Goal: Task Accomplishment & Management: Use online tool/utility

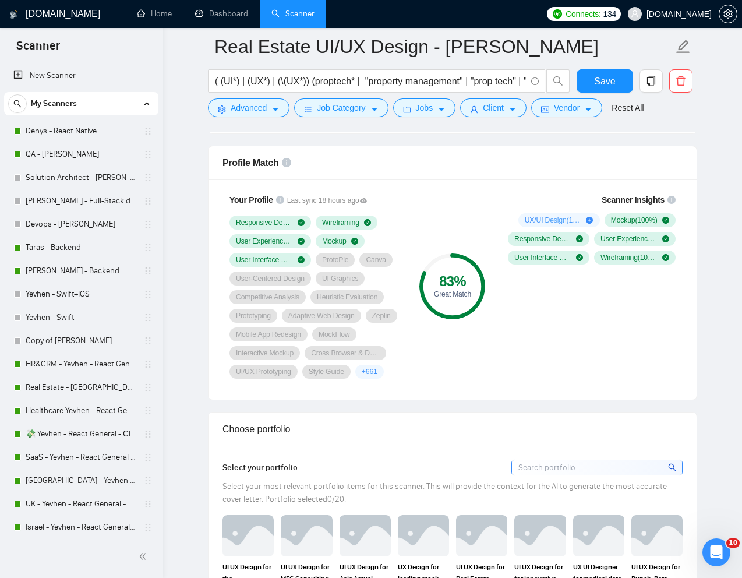
scroll to position [458, 0]
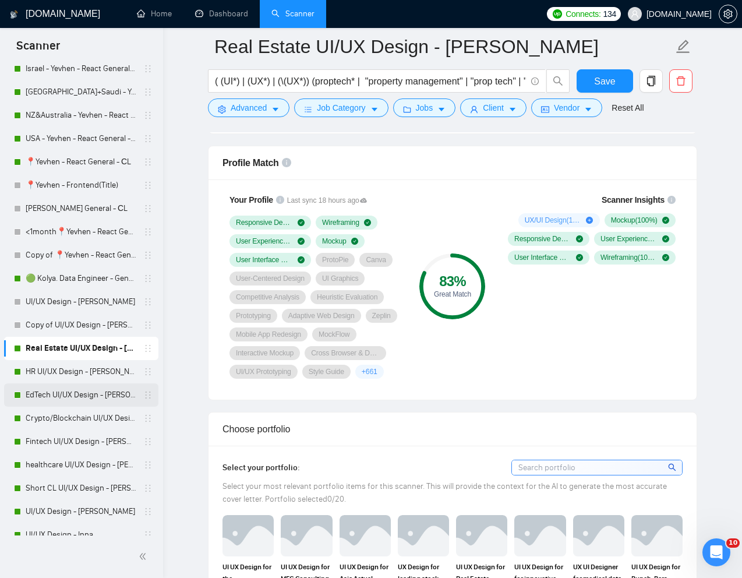
click at [47, 395] on link "EdTech UI/UX Design - [PERSON_NAME]" at bounding box center [81, 394] width 111 height 23
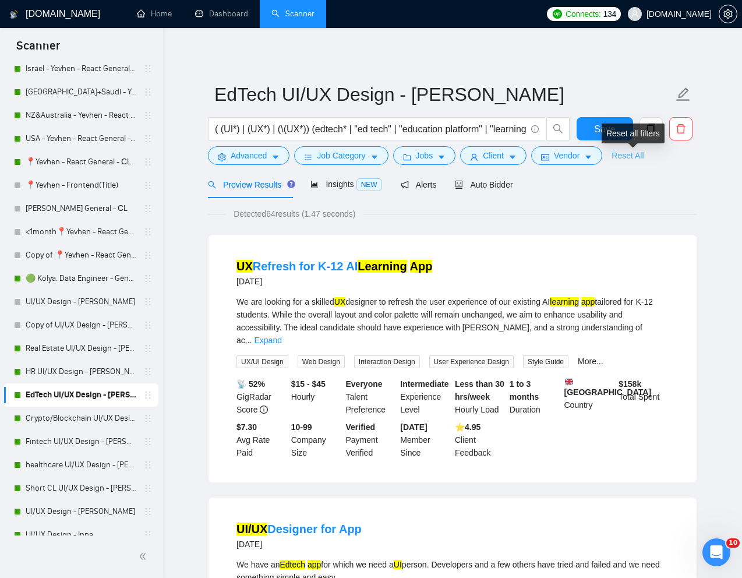
click at [636, 156] on link "Reset All" at bounding box center [628, 155] width 32 height 13
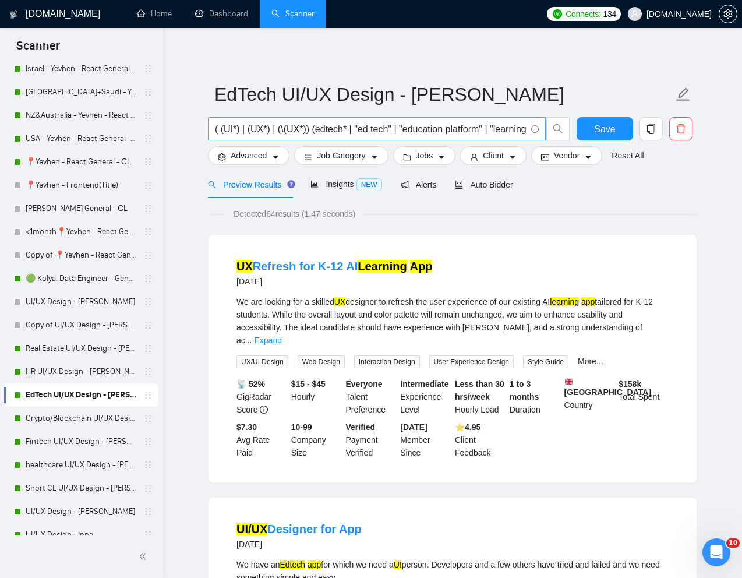
click at [457, 126] on input "( (UI*) | (UX*) | (\(UX*)) (edtech* | "ed tech" | "education platform" | "learn…" at bounding box center [370, 129] width 311 height 15
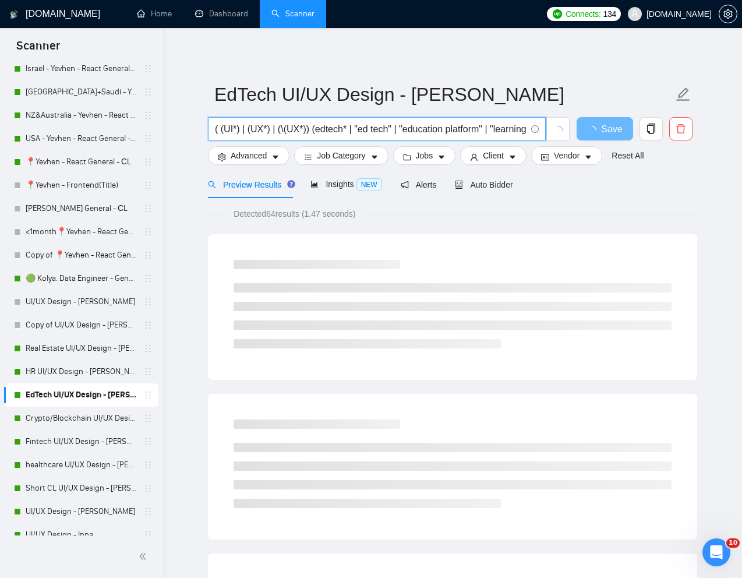
paste input "UX/UI Designer Needed for Culinary Course Sales Platform"
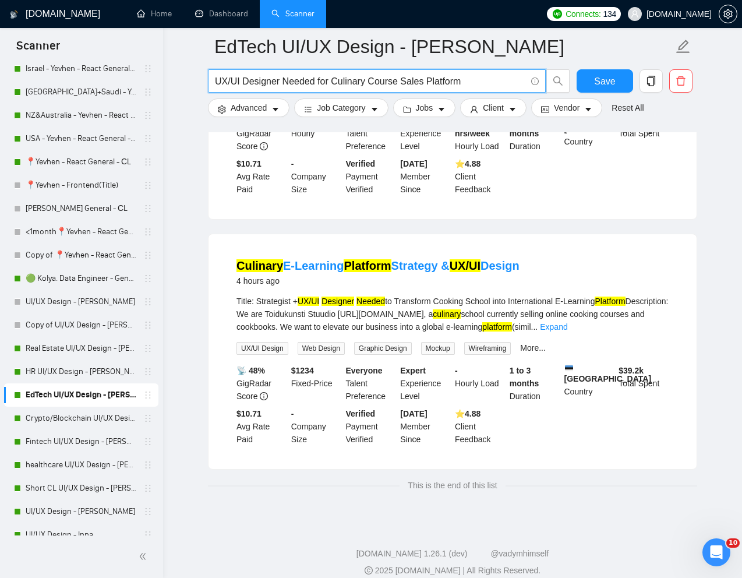
scroll to position [146, 0]
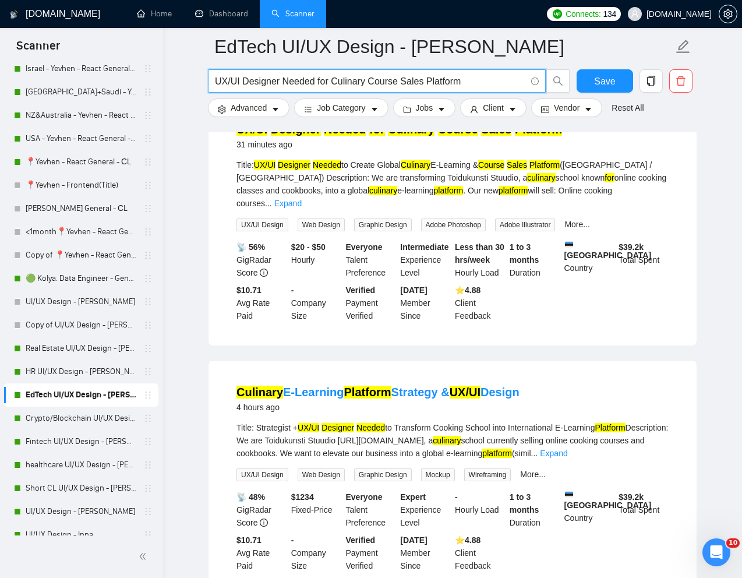
type input "UX/UI Designer Needed for Culinary Course Sales Platform"
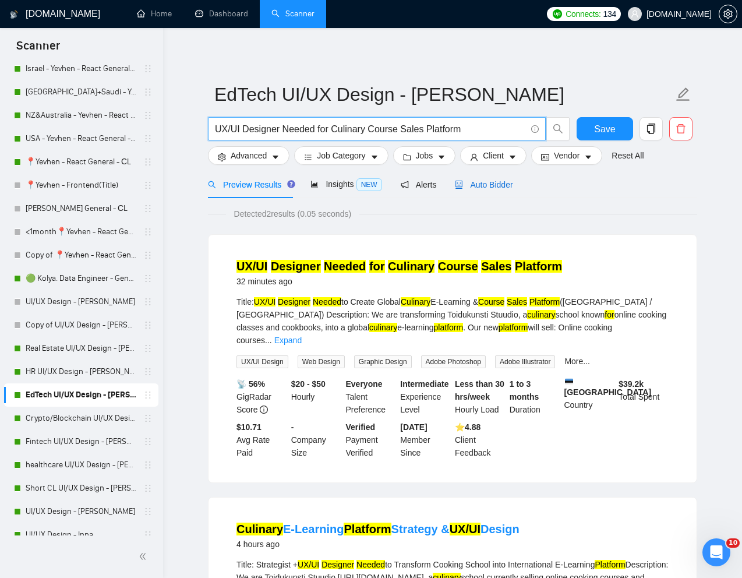
click at [488, 184] on span "Auto Bidder" at bounding box center [484, 184] width 58 height 9
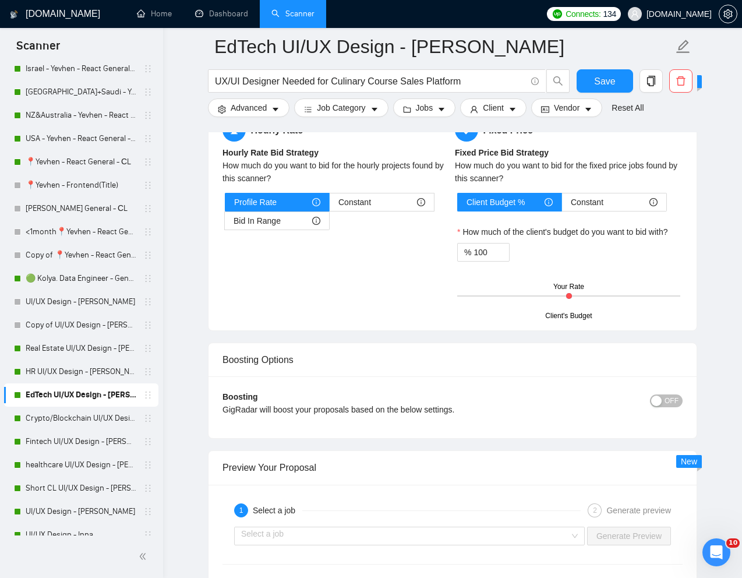
scroll to position [2171, 0]
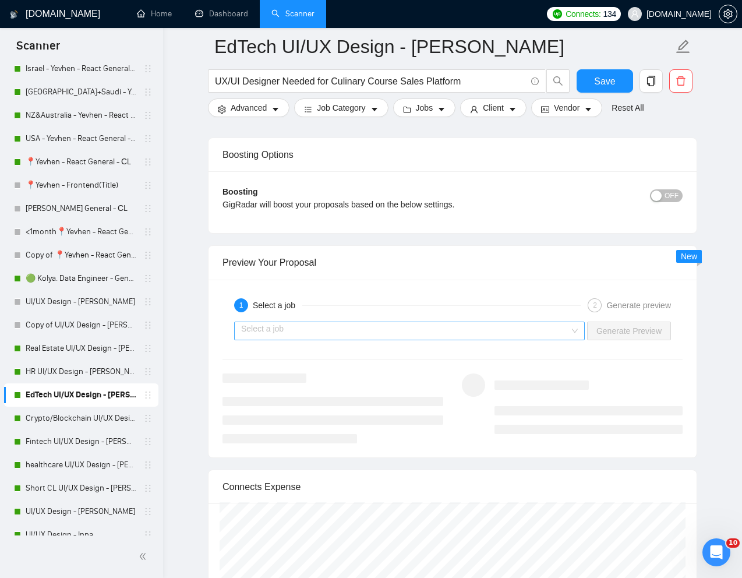
click at [494, 327] on input "search" at bounding box center [405, 330] width 329 height 17
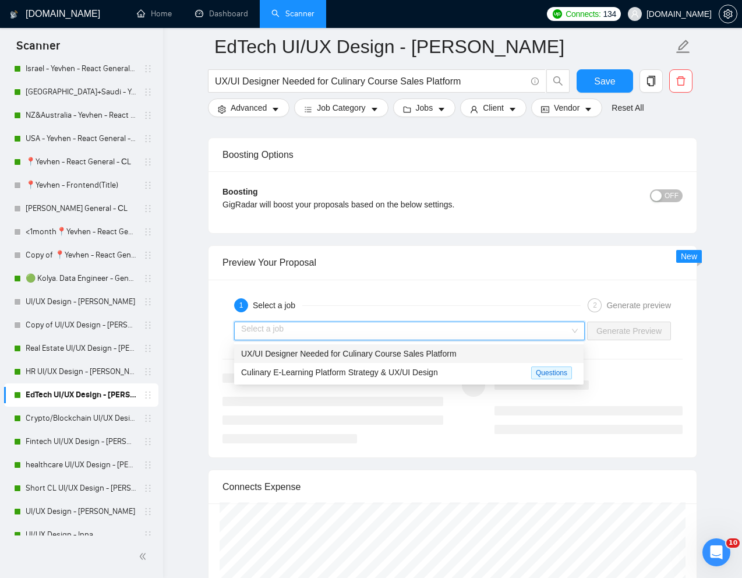
click at [413, 350] on span "UX/UI Designer Needed for Culinary Course Sales Platform" at bounding box center [349, 353] width 216 height 9
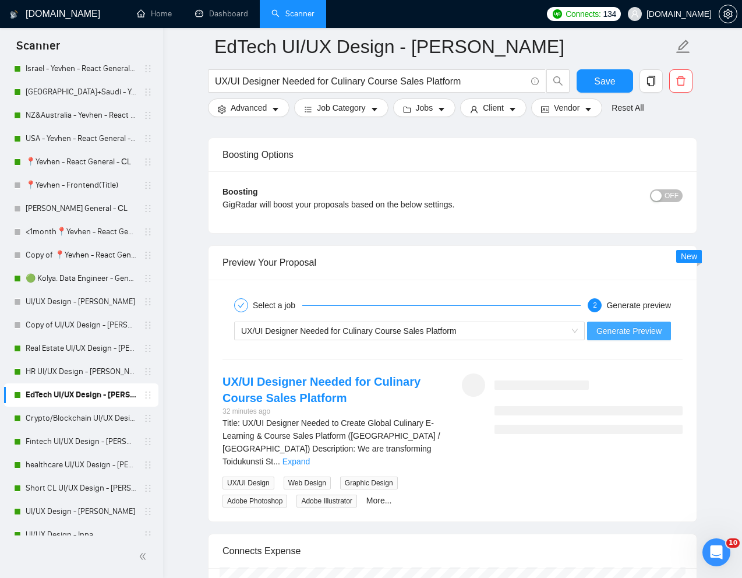
click at [605, 331] on span "Generate Preview" at bounding box center [629, 330] width 65 height 13
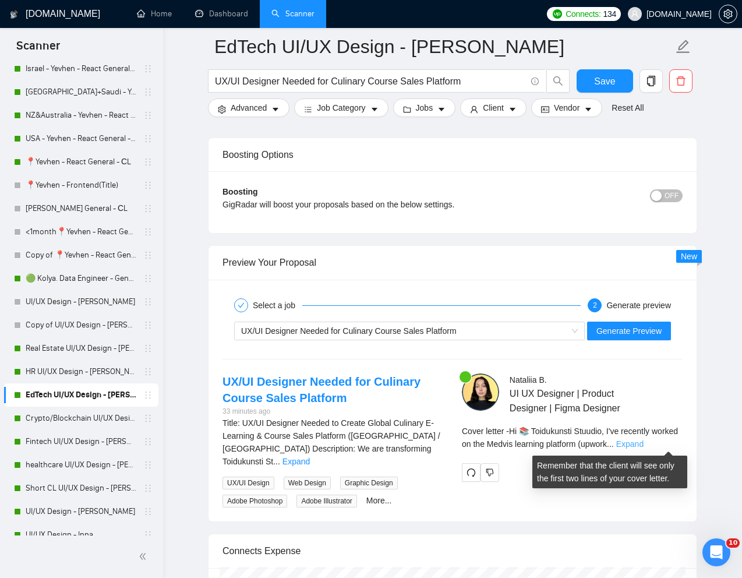
click at [644, 440] on link "Expand" at bounding box center [629, 443] width 27 height 9
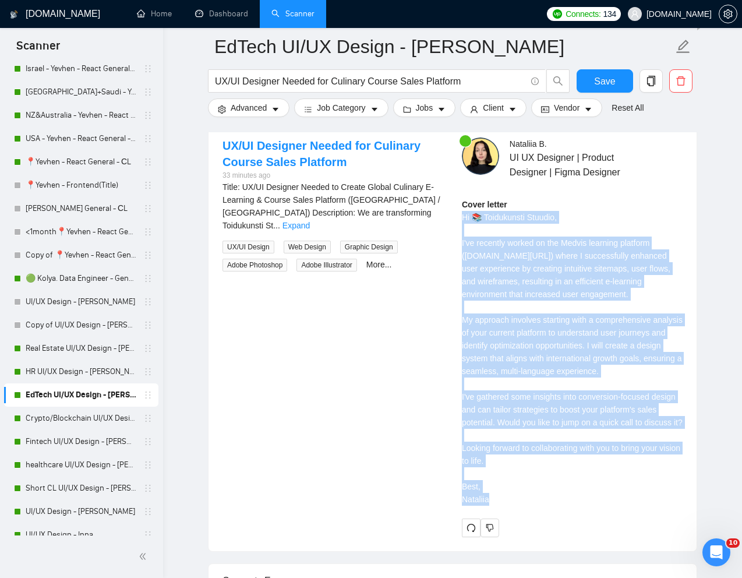
scroll to position [2423, 0]
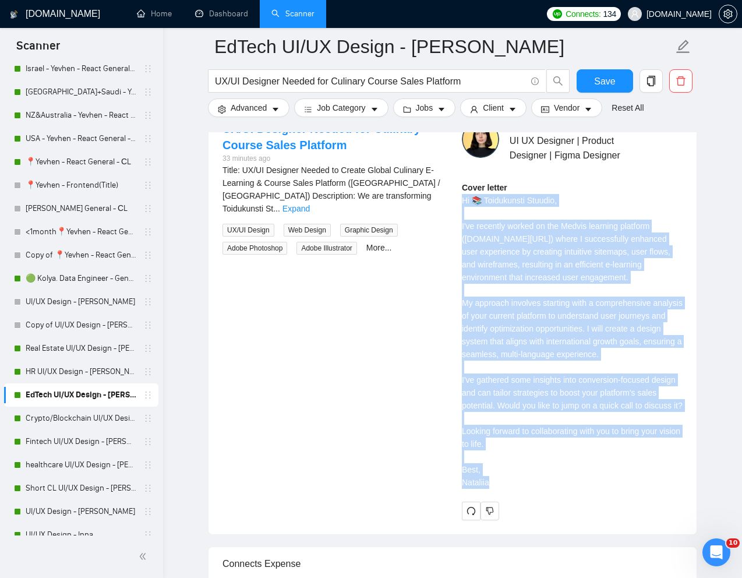
drag, startPoint x: 462, startPoint y: 311, endPoint x: 518, endPoint y: 523, distance: 219.9
click at [518, 489] on div "Cover letter Hi 📚 Toidukunsti Stuudio, I've recently worked on the Medvis learn…" at bounding box center [572, 335] width 221 height 308
copy div "Hi 📚 Toidukunsti Stuudio, I've recently worked on the Medvis learning platform …"
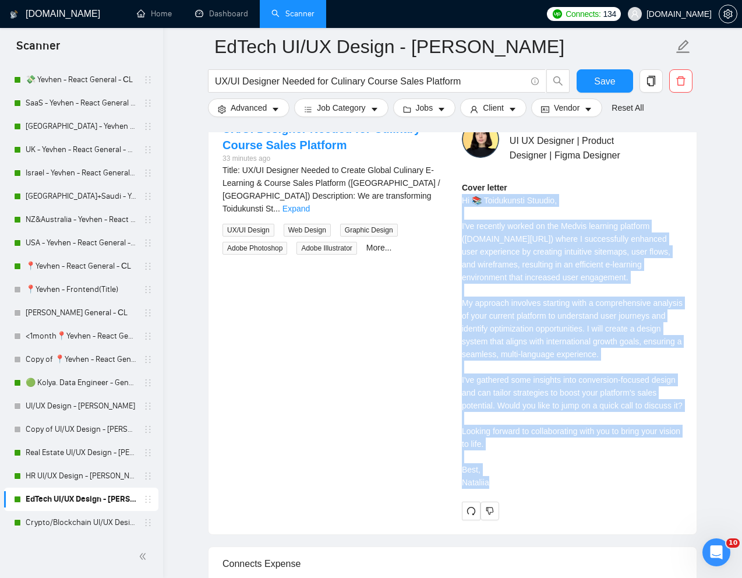
scroll to position [315, 0]
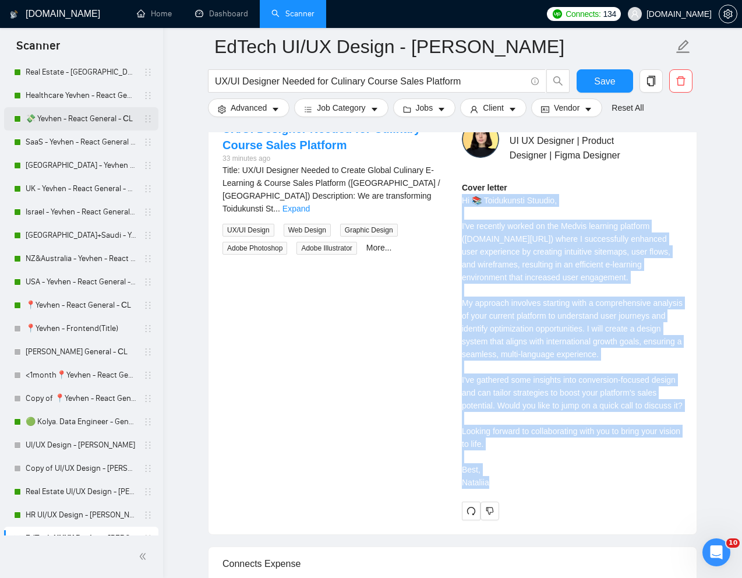
click at [72, 121] on link "💸 Yevhen - React General - СL" at bounding box center [81, 118] width 111 height 23
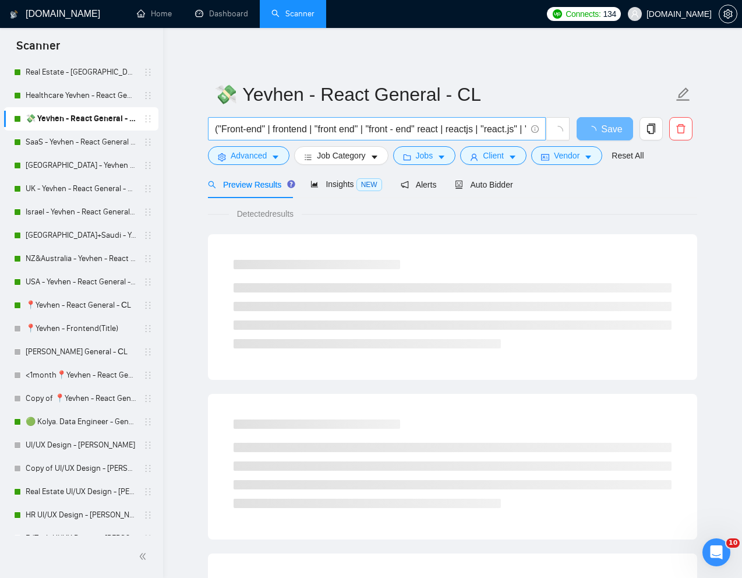
click at [446, 130] on input "("Front-end" | frontend | "front end" | "front - end" react | reactjs | "react.…" at bounding box center [370, 129] width 311 height 15
paste input "Expert Front-End Developer Needed for Web Application"
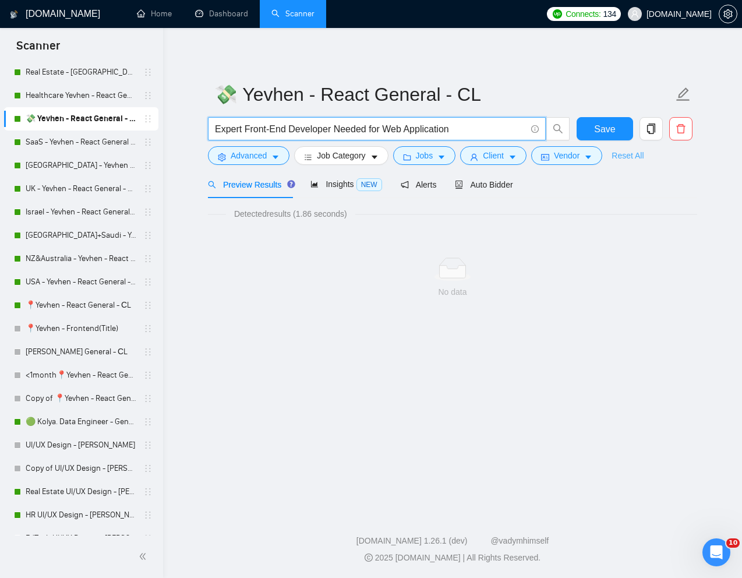
type input "Expert Front-End Developer Needed for Web Application"
click at [625, 158] on link "Reset All" at bounding box center [628, 155] width 32 height 13
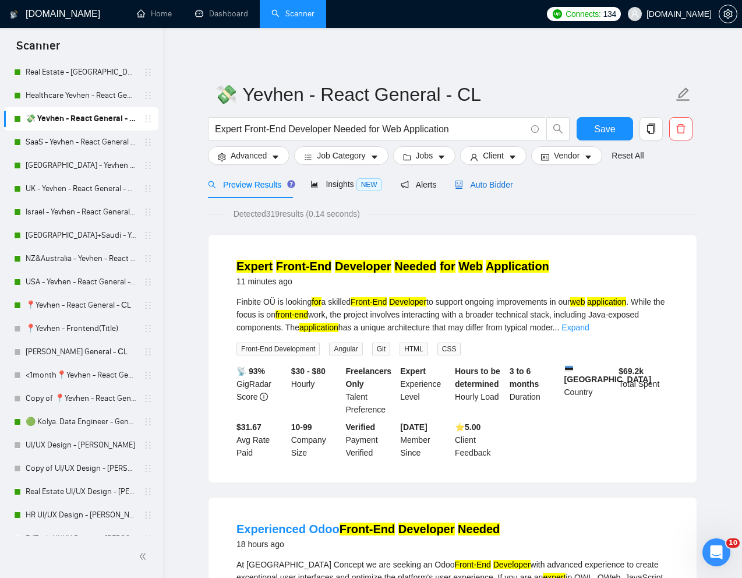
click at [500, 186] on span "Auto Bidder" at bounding box center [484, 184] width 58 height 9
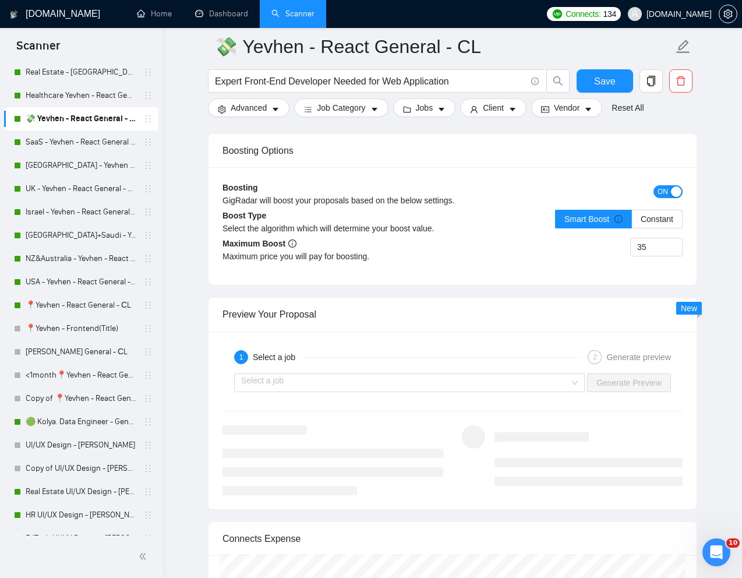
scroll to position [2242, 0]
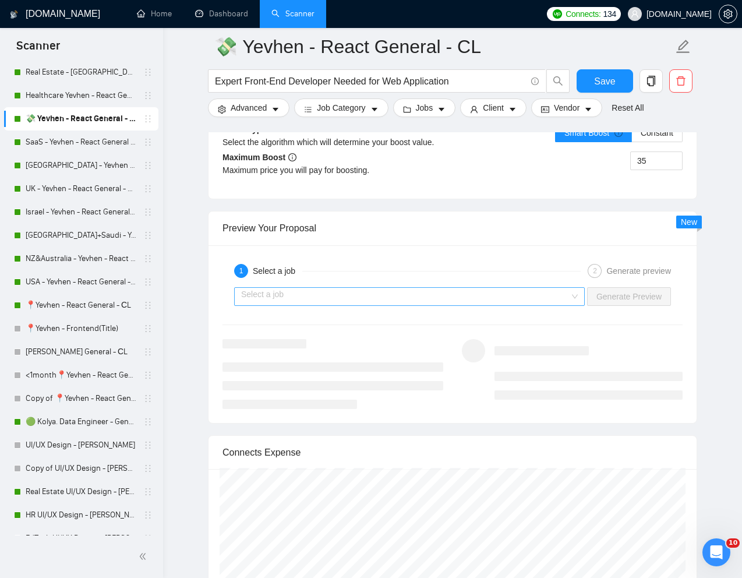
click at [538, 291] on input "search" at bounding box center [405, 296] width 329 height 17
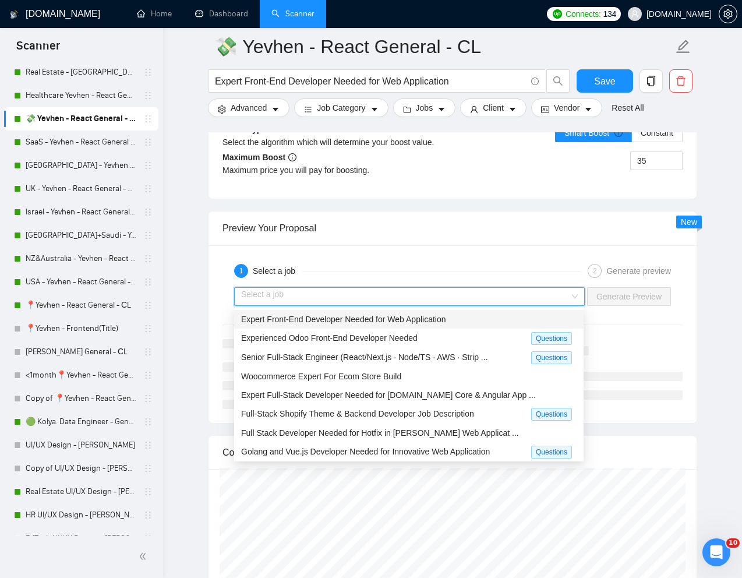
click at [446, 319] on span "Expert Front-End Developer Needed for Web Application" at bounding box center [343, 319] width 205 height 9
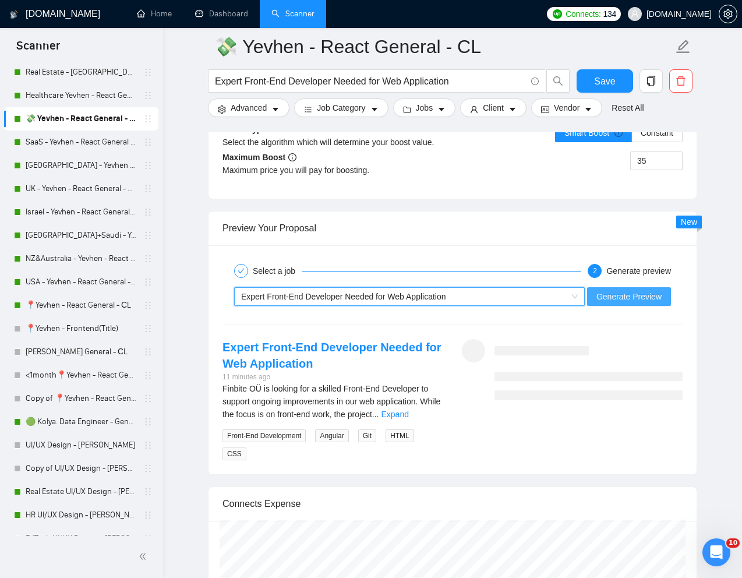
click at [597, 295] on span "Generate Preview" at bounding box center [629, 296] width 65 height 13
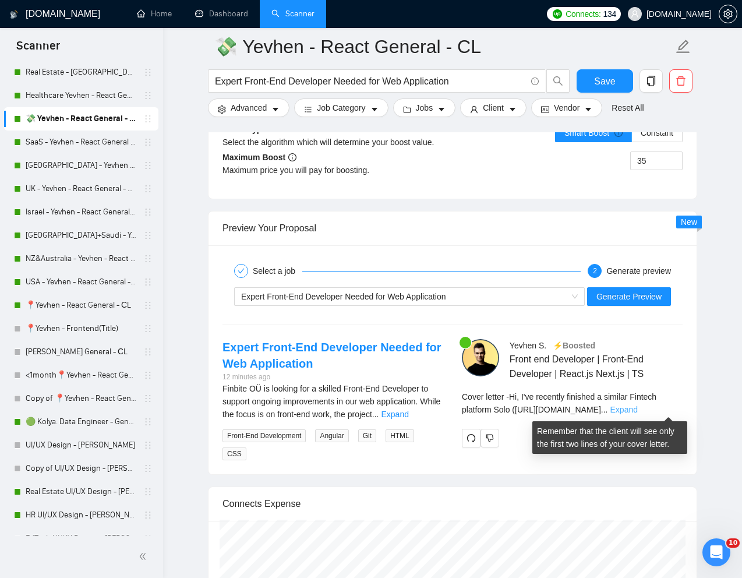
click at [638, 406] on link "Expand" at bounding box center [624, 409] width 27 height 9
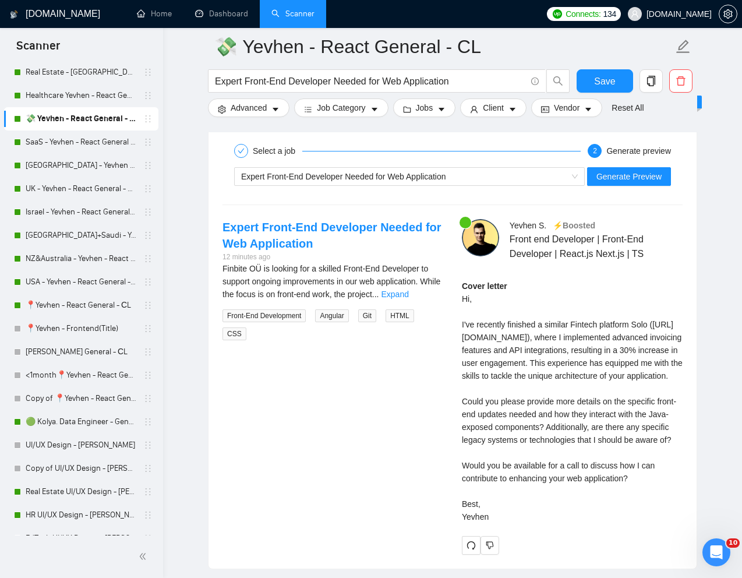
scroll to position [2381, 0]
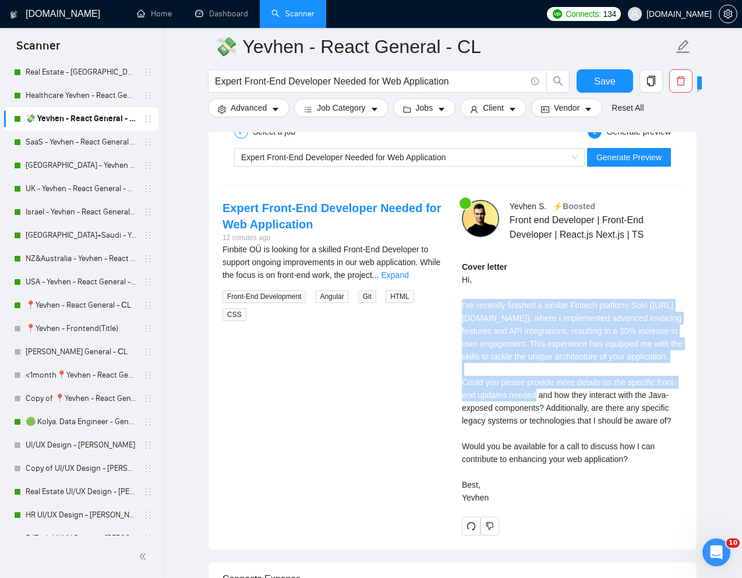
drag, startPoint x: 460, startPoint y: 305, endPoint x: 687, endPoint y: 390, distance: 242.6
click at [687, 390] on div "[PERSON_NAME] ⚡️Boosted Front end Developer | Front-End Developer | React.js Ne…" at bounding box center [572, 368] width 239 height 336
copy div "I've recently finished a similar Fintech platform Solo ([URL][DOMAIN_NAME]), wh…"
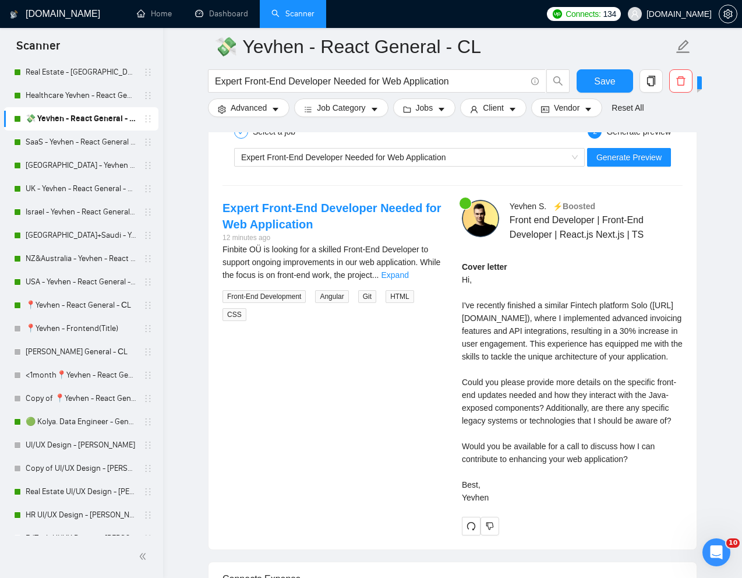
click at [499, 418] on div "Cover letter Hi, I've recently finished a similar Fintech platform Solo ([URL][…" at bounding box center [572, 382] width 221 height 244
drag, startPoint x: 457, startPoint y: 420, endPoint x: 561, endPoint y: 431, distance: 104.2
click at [561, 431] on div "[PERSON_NAME] ⚡️Boosted Front end Developer | Front-End Developer | React.js Ne…" at bounding box center [572, 368] width 239 height 336
copy div "Could you please provide more details on the specific front-end updates needed"
click at [550, 439] on div "Cover letter Hi, I've recently finished a similar Fintech platform Solo ([URL][…" at bounding box center [572, 382] width 221 height 244
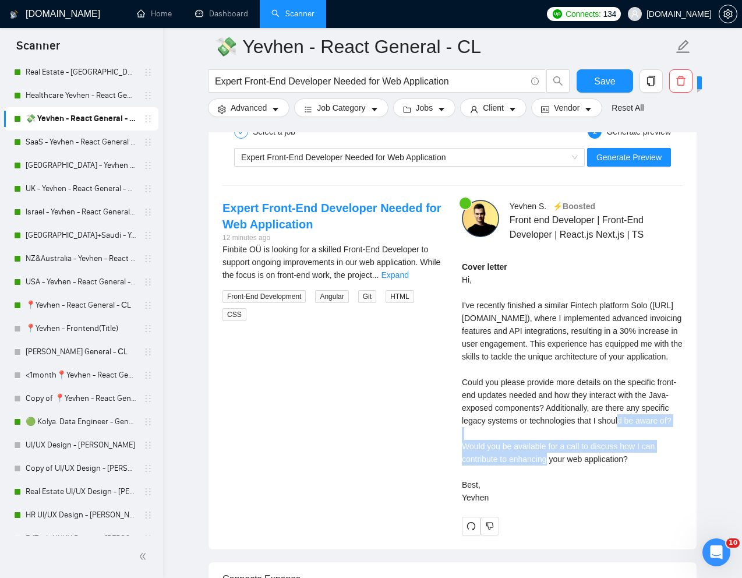
drag, startPoint x: 571, startPoint y: 445, endPoint x: 571, endPoint y: 470, distance: 24.5
click at [571, 470] on div "Cover letter Hi, I've recently finished a similar Fintech platform Solo ([URL][…" at bounding box center [572, 382] width 221 height 244
copy div "Additionally, are there any specific legacy systems or technologies that I shou…"
click at [510, 504] on div "Cover letter Hi, I've recently finished a similar Fintech platform Solo ([URL][…" at bounding box center [572, 382] width 221 height 244
drag, startPoint x: 464, startPoint y: 499, endPoint x: 623, endPoint y: 496, distance: 158.5
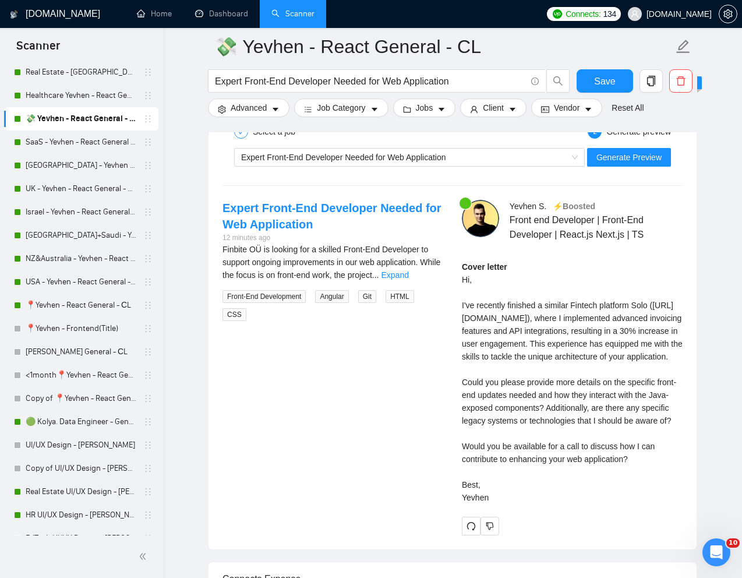
click at [623, 496] on div "Cover letter Hi, I've recently finished a similar Fintech platform Solo ([URL][…" at bounding box center [572, 382] width 221 height 244
copy div "Would you be available for a call to discuss"
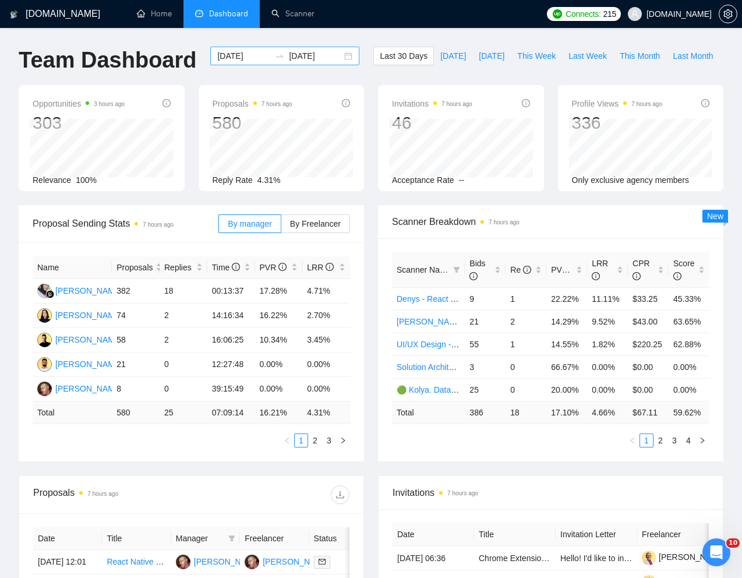
click at [229, 54] on input "[DATE]" at bounding box center [243, 56] width 53 height 13
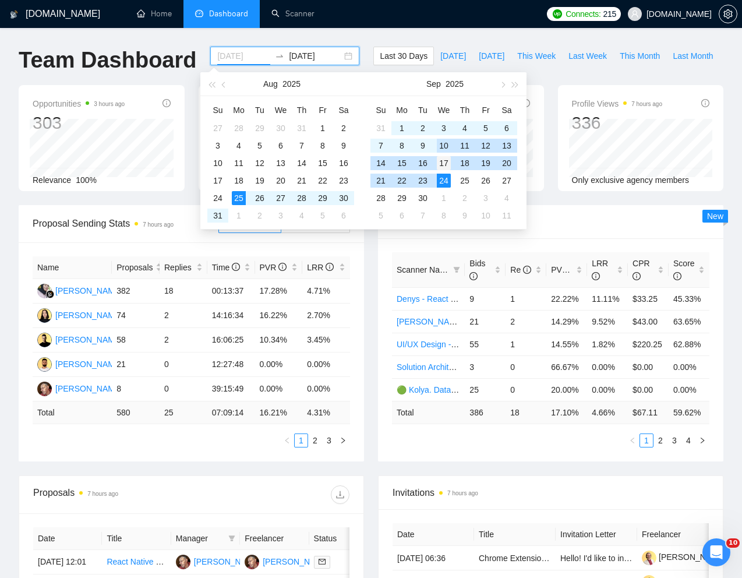
type input "[DATE]"
click at [447, 160] on div "17" at bounding box center [444, 163] width 14 height 14
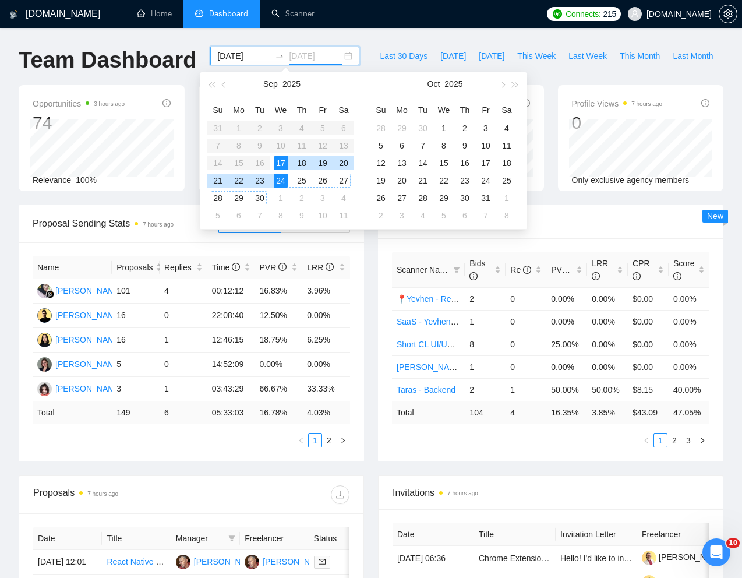
type input "[DATE]"
click at [281, 179] on div "24" at bounding box center [281, 181] width 14 height 14
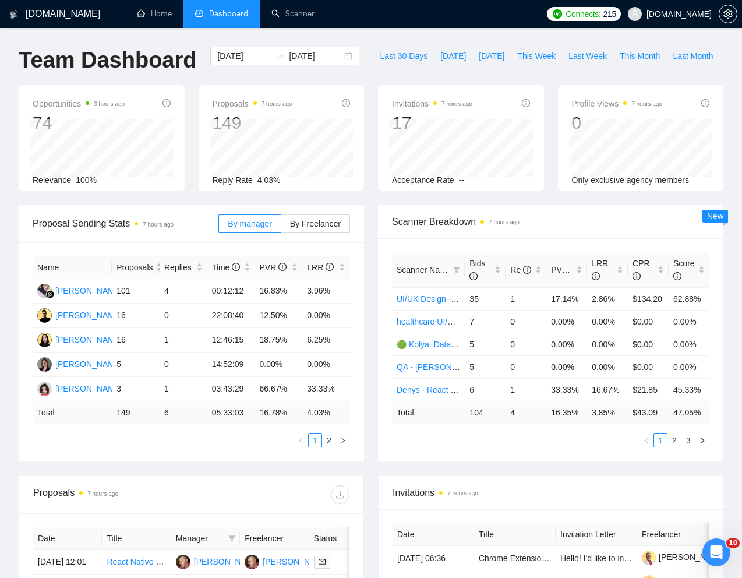
click at [482, 40] on div "[DOMAIN_NAME] Home Dashboard Scanner Connects: 215 [DOMAIN_NAME] Team Dashboard…" at bounding box center [371, 468] width 742 height 936
click at [345, 444] on icon "right" at bounding box center [343, 440] width 7 height 7
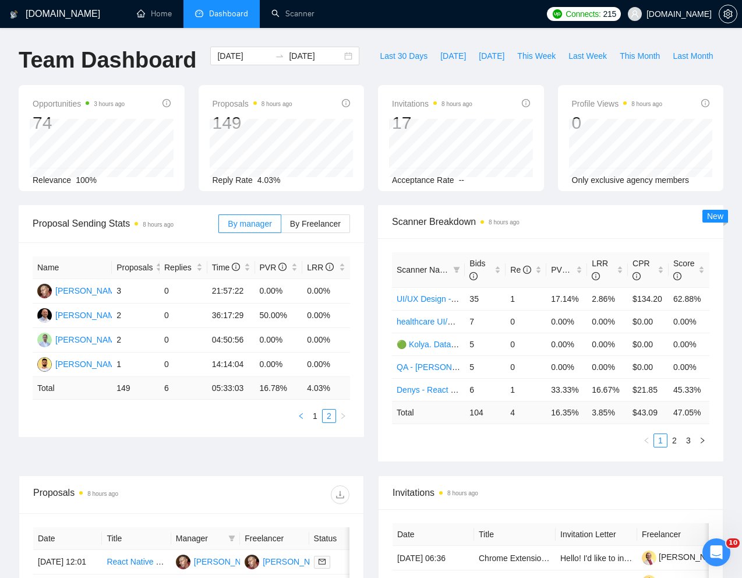
click at [302, 419] on icon "left" at bounding box center [301, 415] width 7 height 7
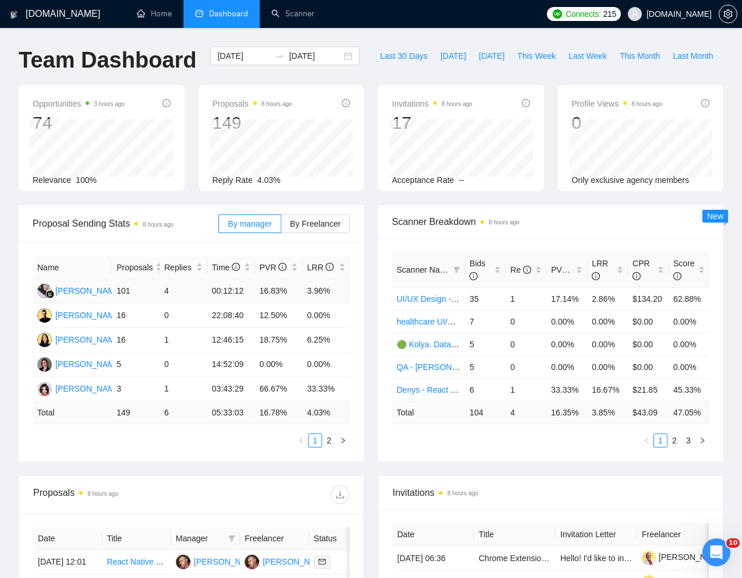
click at [167, 304] on td "4" at bounding box center [184, 291] width 48 height 24
